Goal: Information Seeking & Learning: Learn about a topic

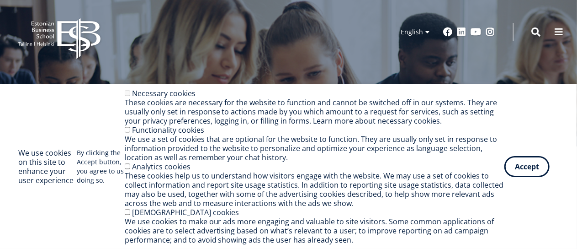
click at [510, 159] on button "Accept" at bounding box center [527, 166] width 45 height 21
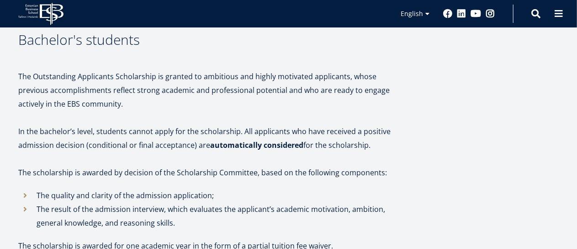
scroll to position [261, 0]
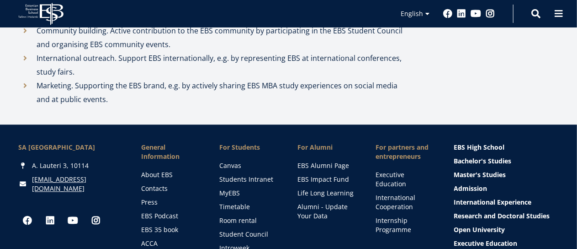
scroll to position [1139, 0]
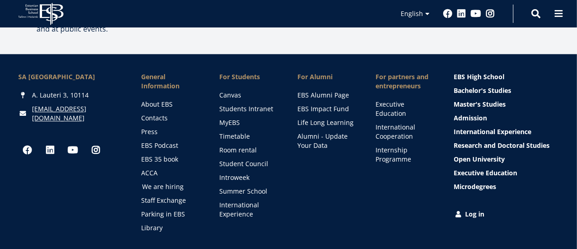
click at [153, 186] on link "We are hiring" at bounding box center [172, 186] width 60 height 9
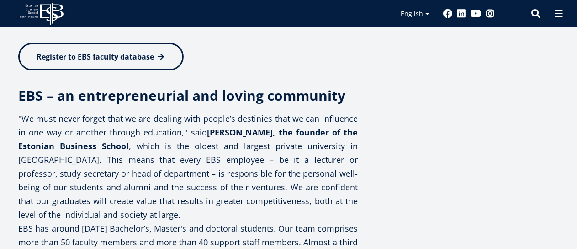
scroll to position [274, 0]
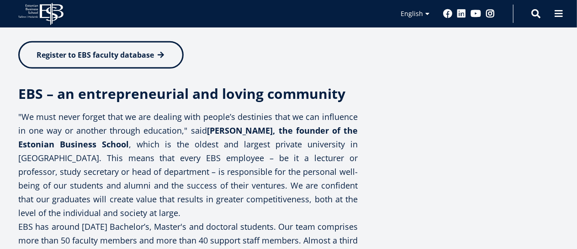
click at [176, 177] on p ""We must never forget that we are dealing with people’s destinies that we can i…" at bounding box center [188, 185] width 340 height 151
